Goal: Obtain resource: Obtain resource

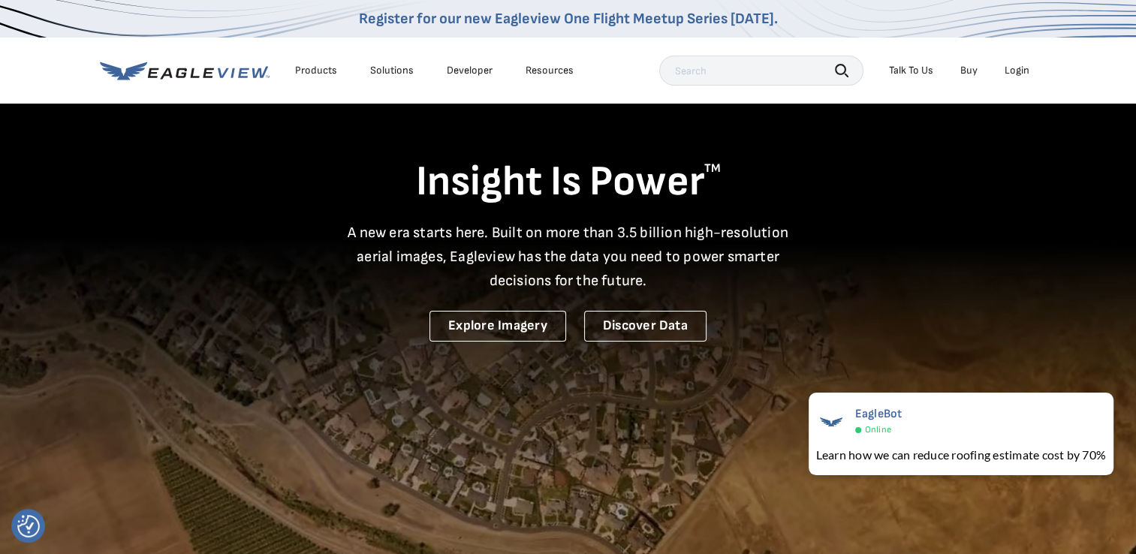
click at [1018, 71] on div "Login" at bounding box center [1017, 71] width 25 height 14
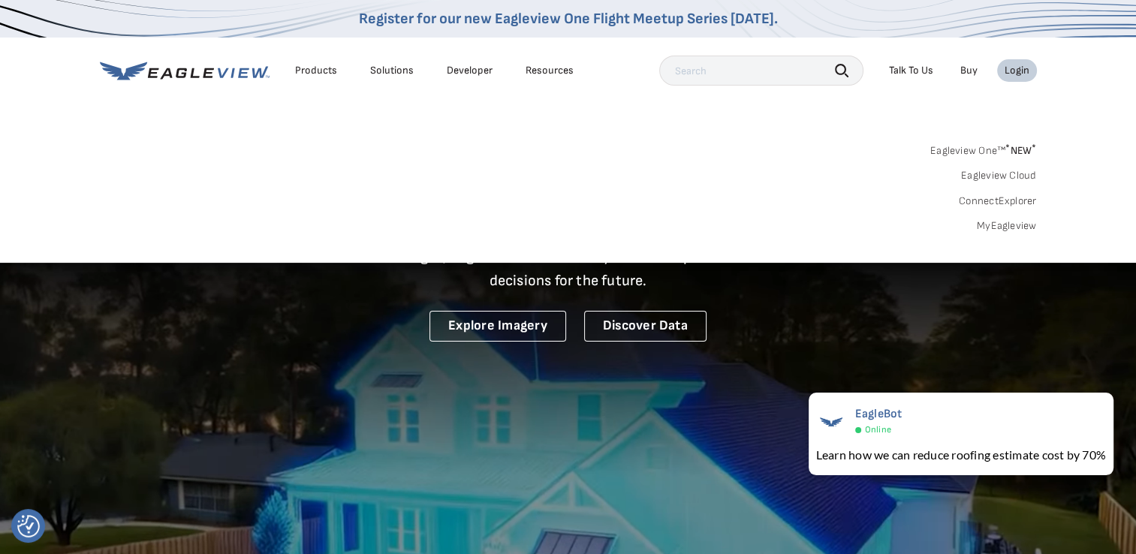
click at [1000, 221] on link "MyEagleview" at bounding box center [1007, 226] width 60 height 14
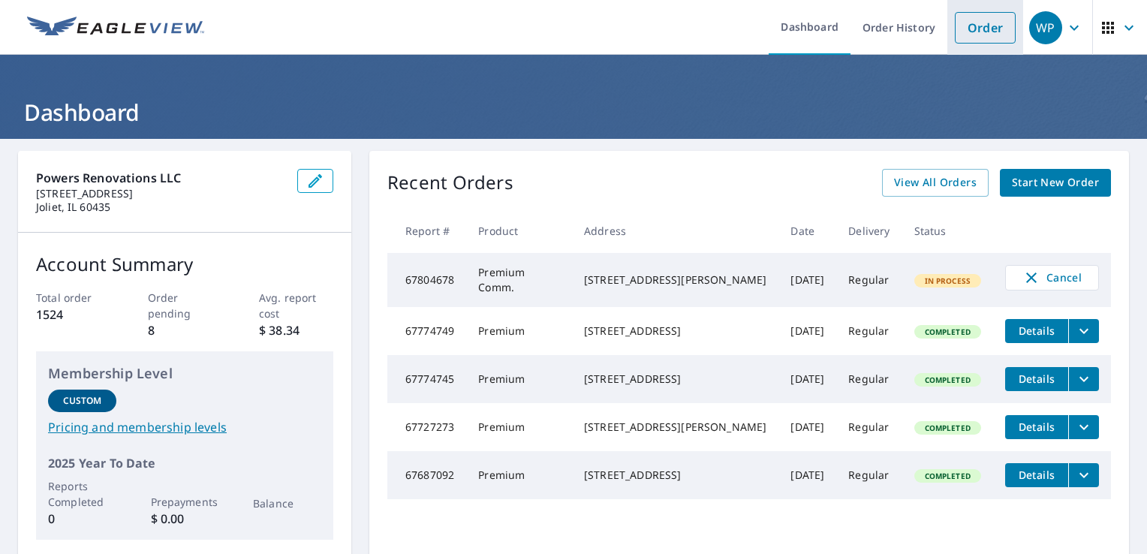
click at [962, 29] on link "Order" at bounding box center [985, 28] width 61 height 32
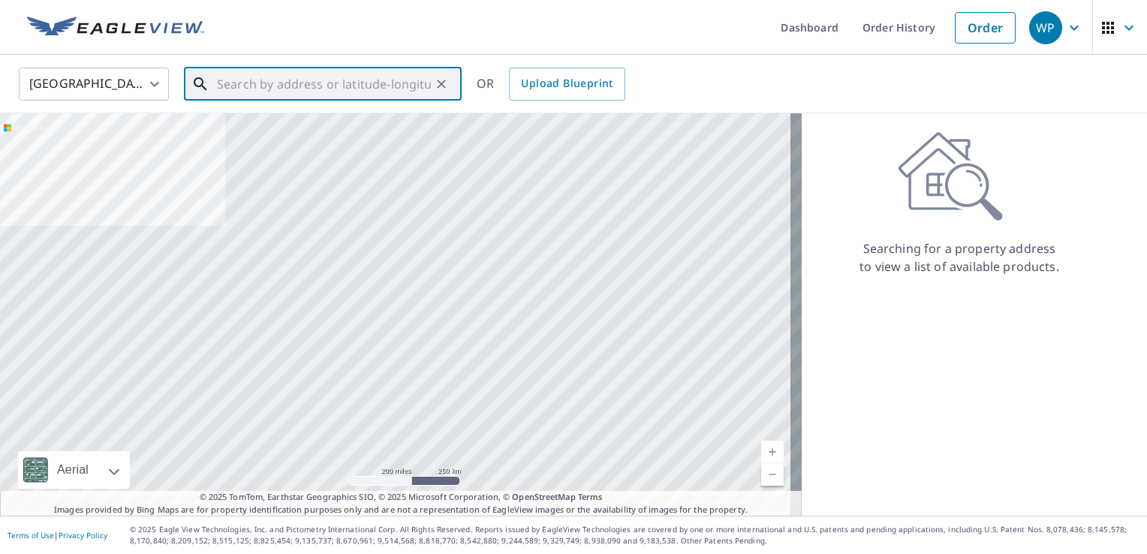
click at [270, 80] on input "text" at bounding box center [324, 84] width 214 height 42
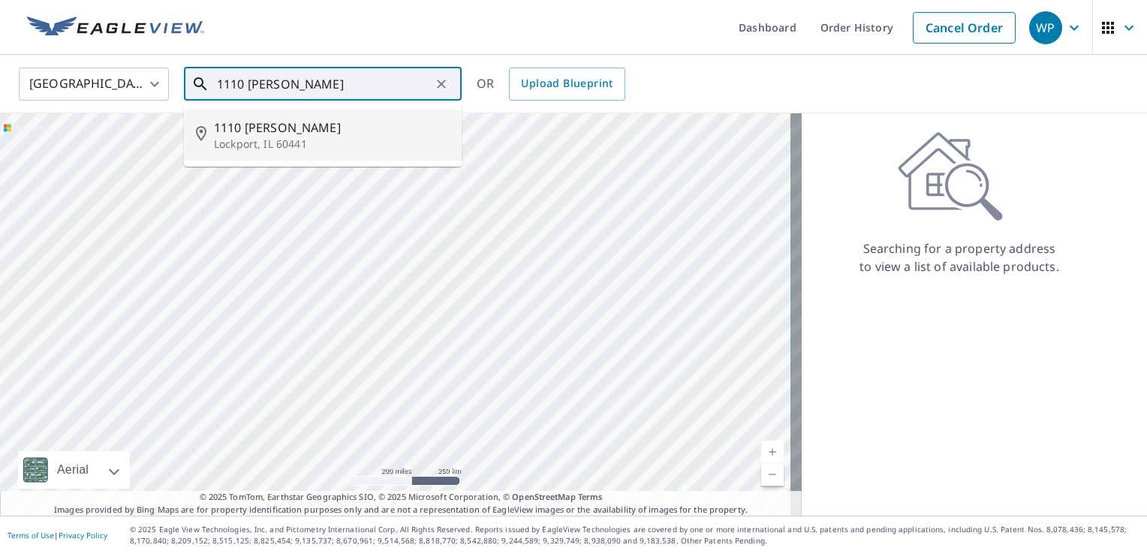
click at [252, 122] on span "1110 Jennifer Ct" at bounding box center [332, 128] width 236 height 18
type input "1110 Jennifer Ct Lockport, IL 60441"
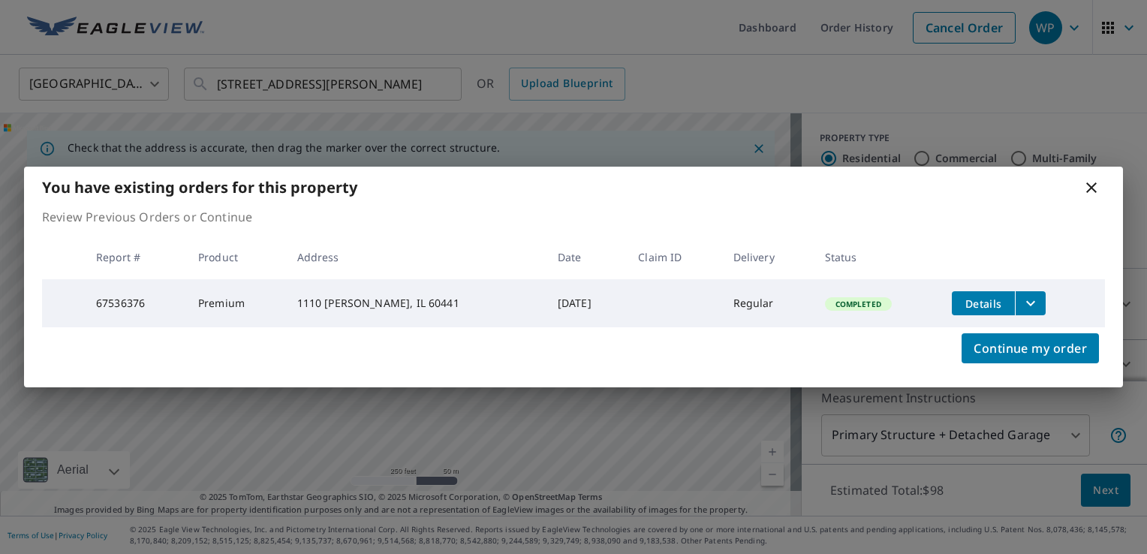
click at [1026, 302] on icon "filesDropdownBtn-67536376" at bounding box center [1030, 303] width 9 height 5
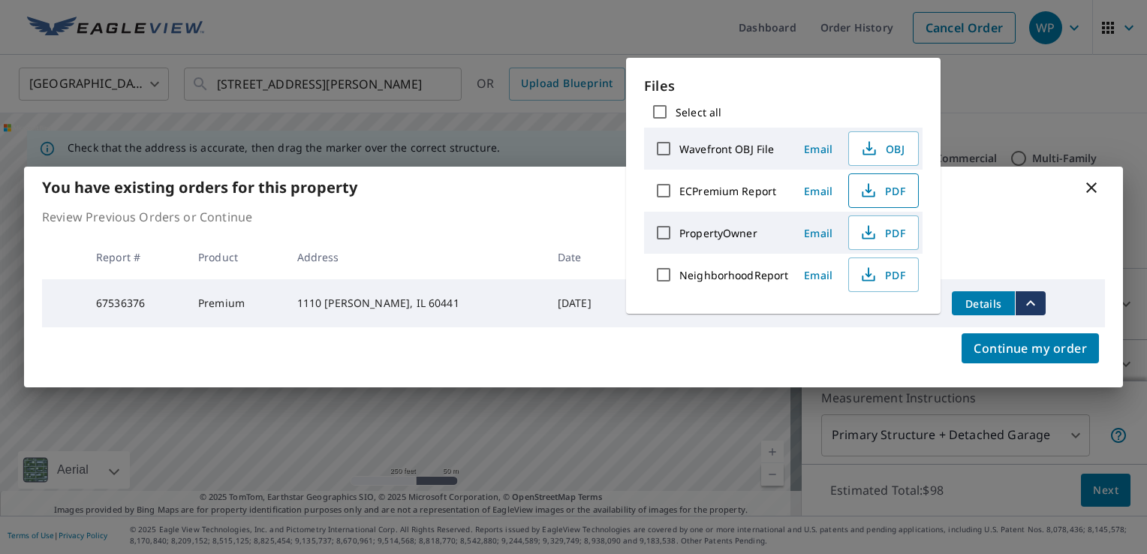
click at [903, 185] on span "PDF" at bounding box center [882, 191] width 48 height 18
click at [998, 75] on div "You have existing orders for this property Review Previous Orders or Continue R…" at bounding box center [573, 277] width 1147 height 554
